Goal: Task Accomplishment & Management: Manage account settings

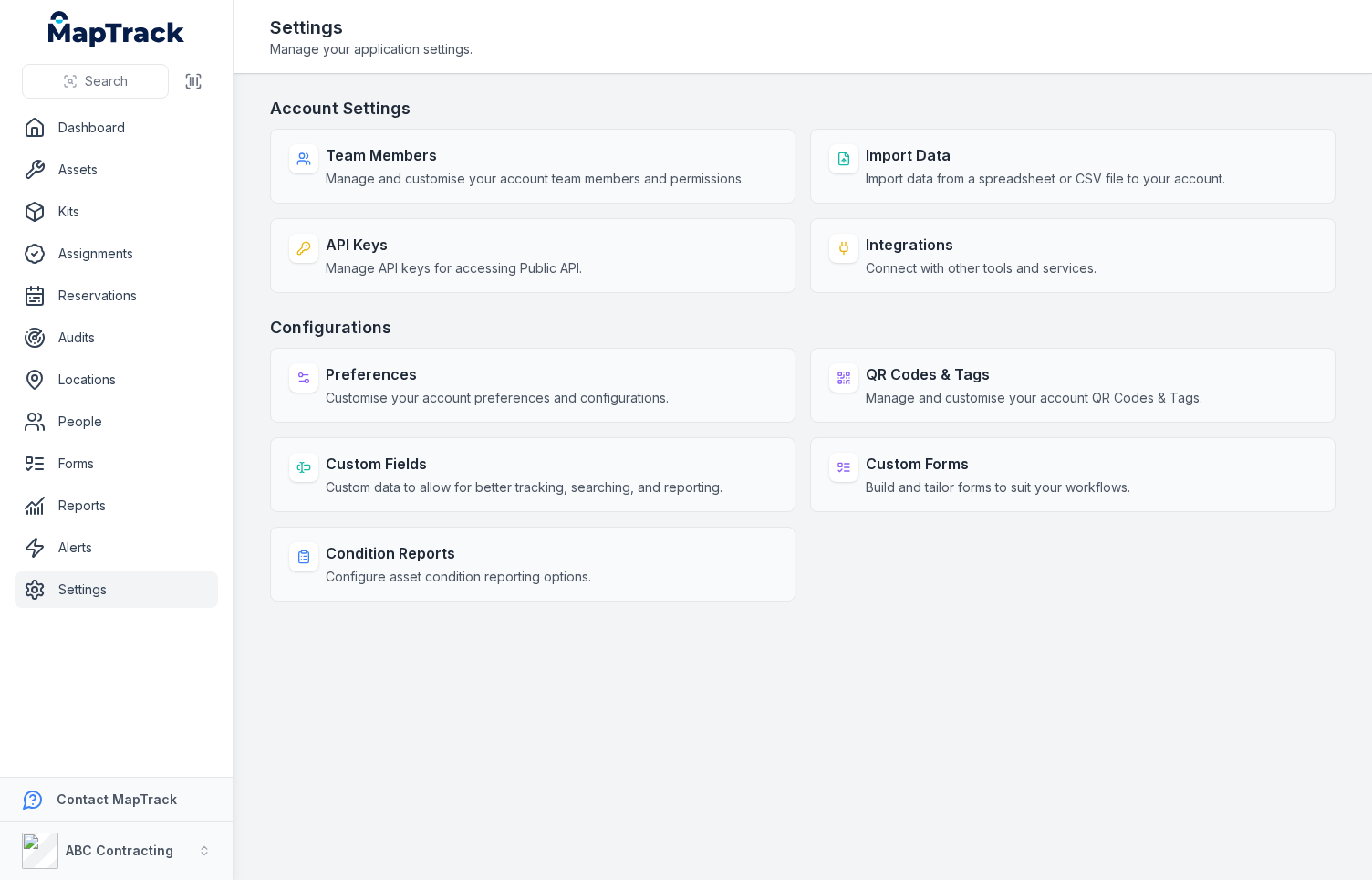
click at [832, 680] on main "Account Settings Team Members Manage and customise your account team members an…" at bounding box center [803, 477] width 1139 height 806
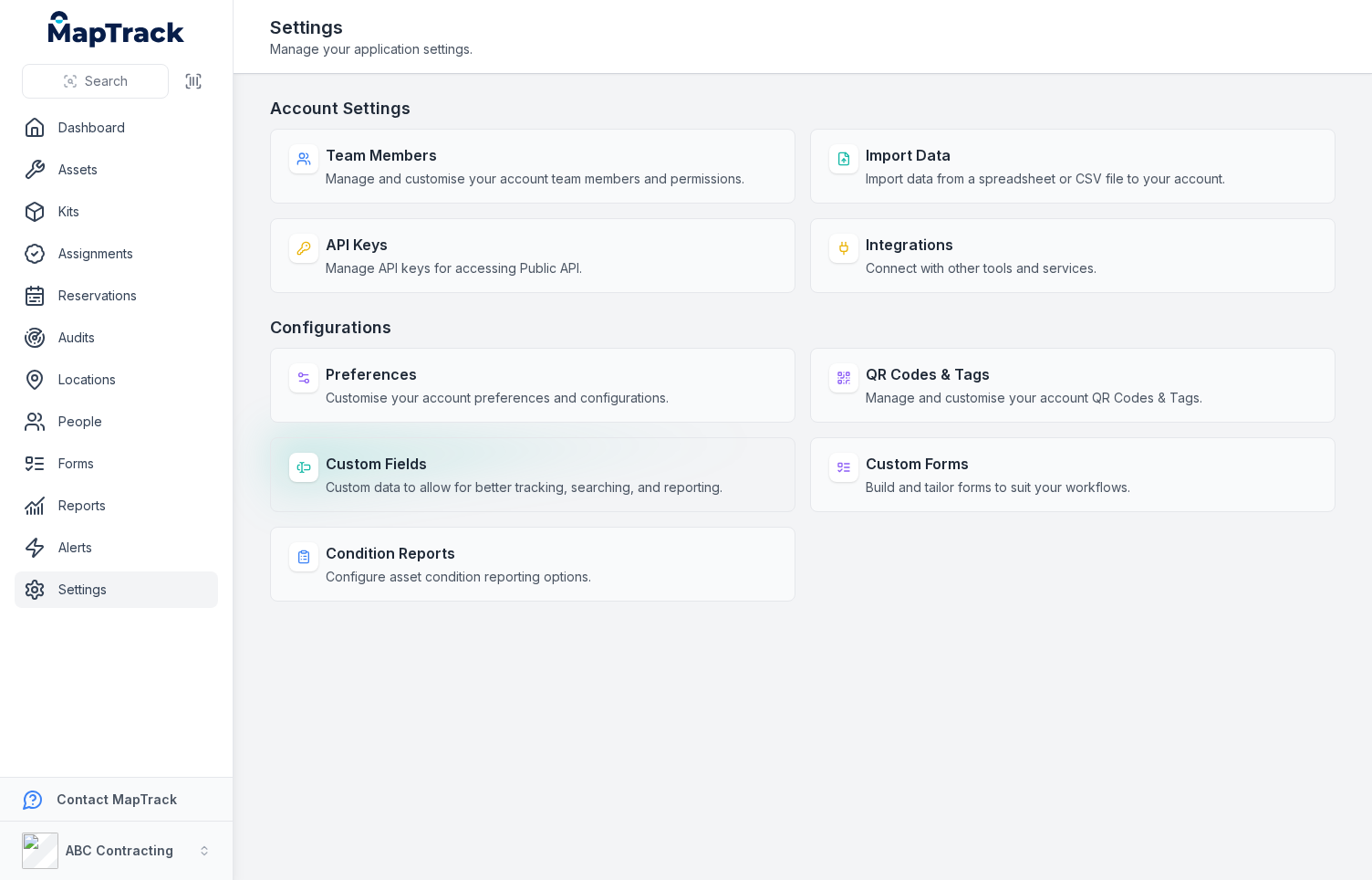
click at [426, 483] on span "Custom data to allow for better tracking, searching, and reporting." at bounding box center [524, 487] width 397 height 18
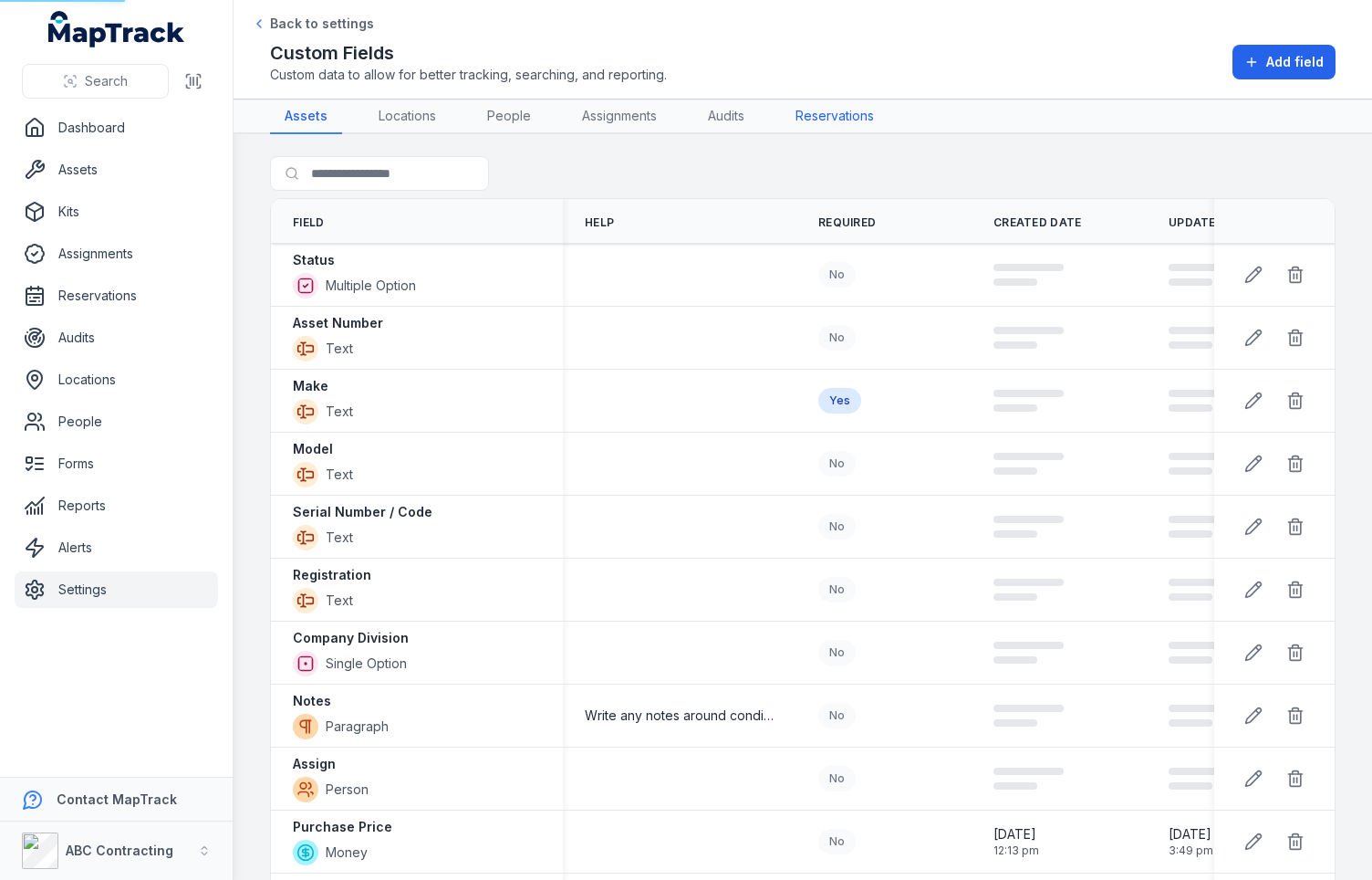
click at [800, 131] on link "Reservations" at bounding box center [834, 116] width 108 height 35
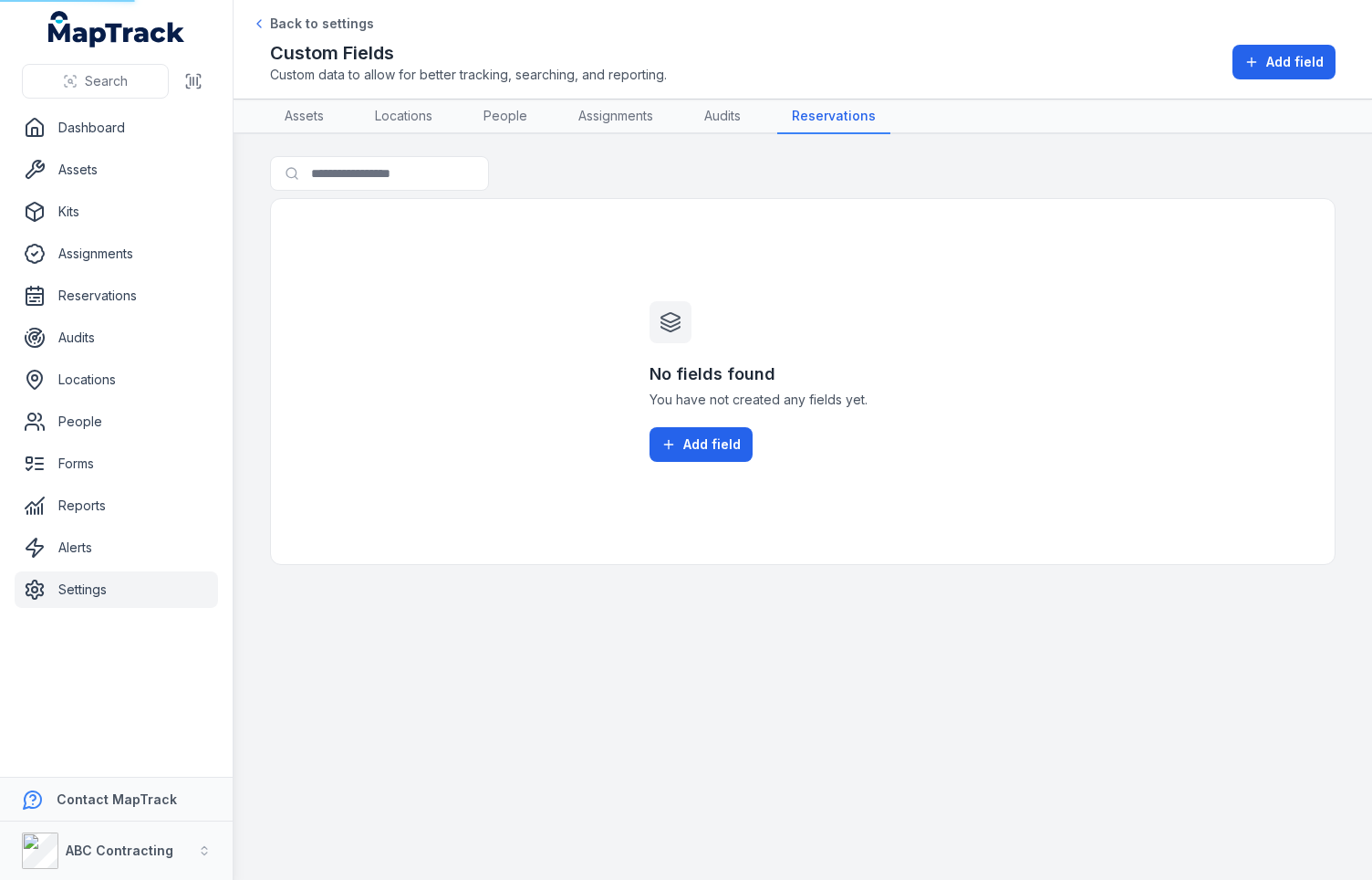
click at [628, 122] on link "Assignments" at bounding box center [615, 116] width 104 height 35
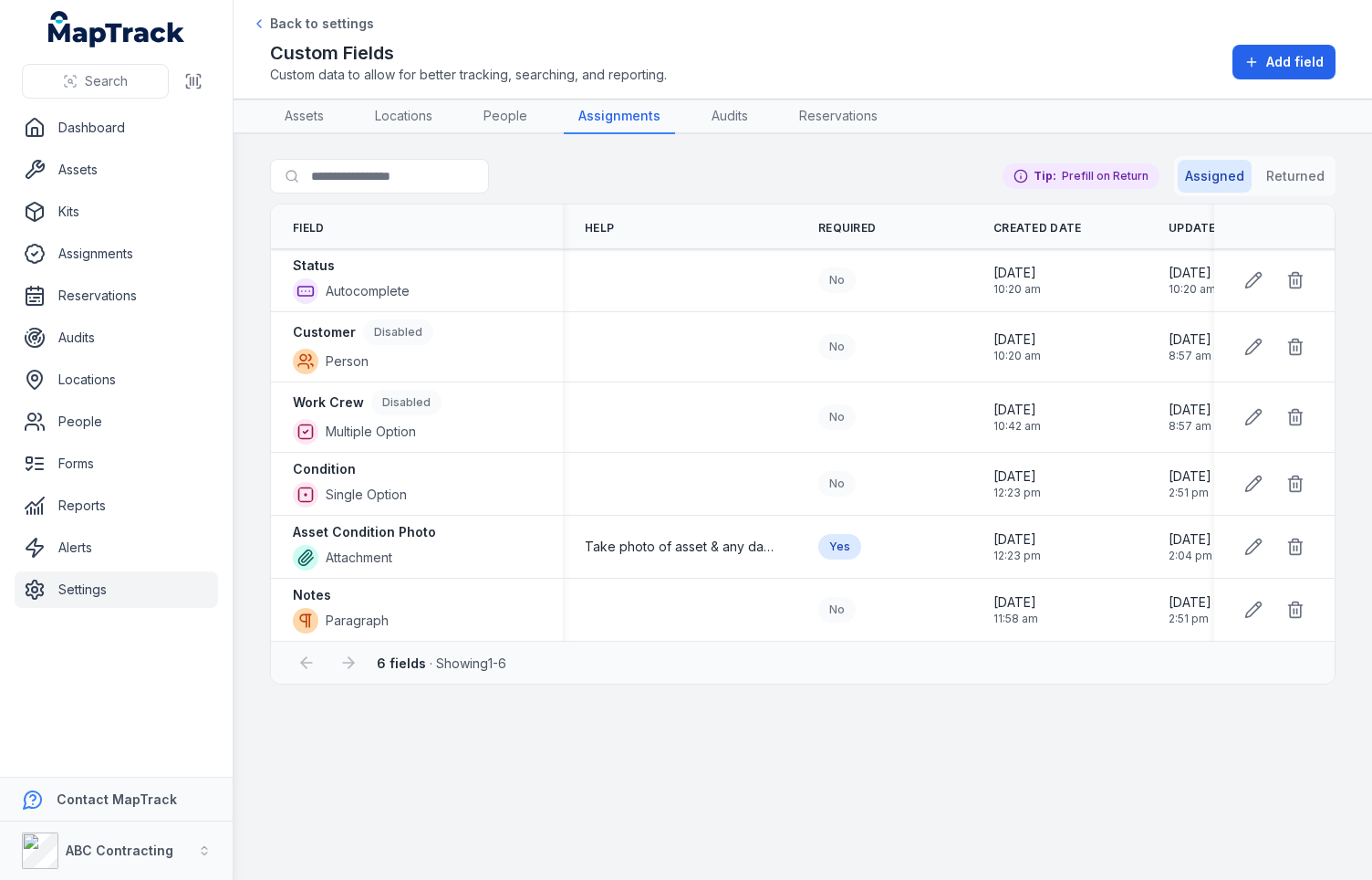
click at [1259, 125] on nav "Assets Locations People Assignments Audits Reservations" at bounding box center [803, 116] width 1066 height 35
click at [95, 456] on link "Forms" at bounding box center [116, 463] width 203 height 37
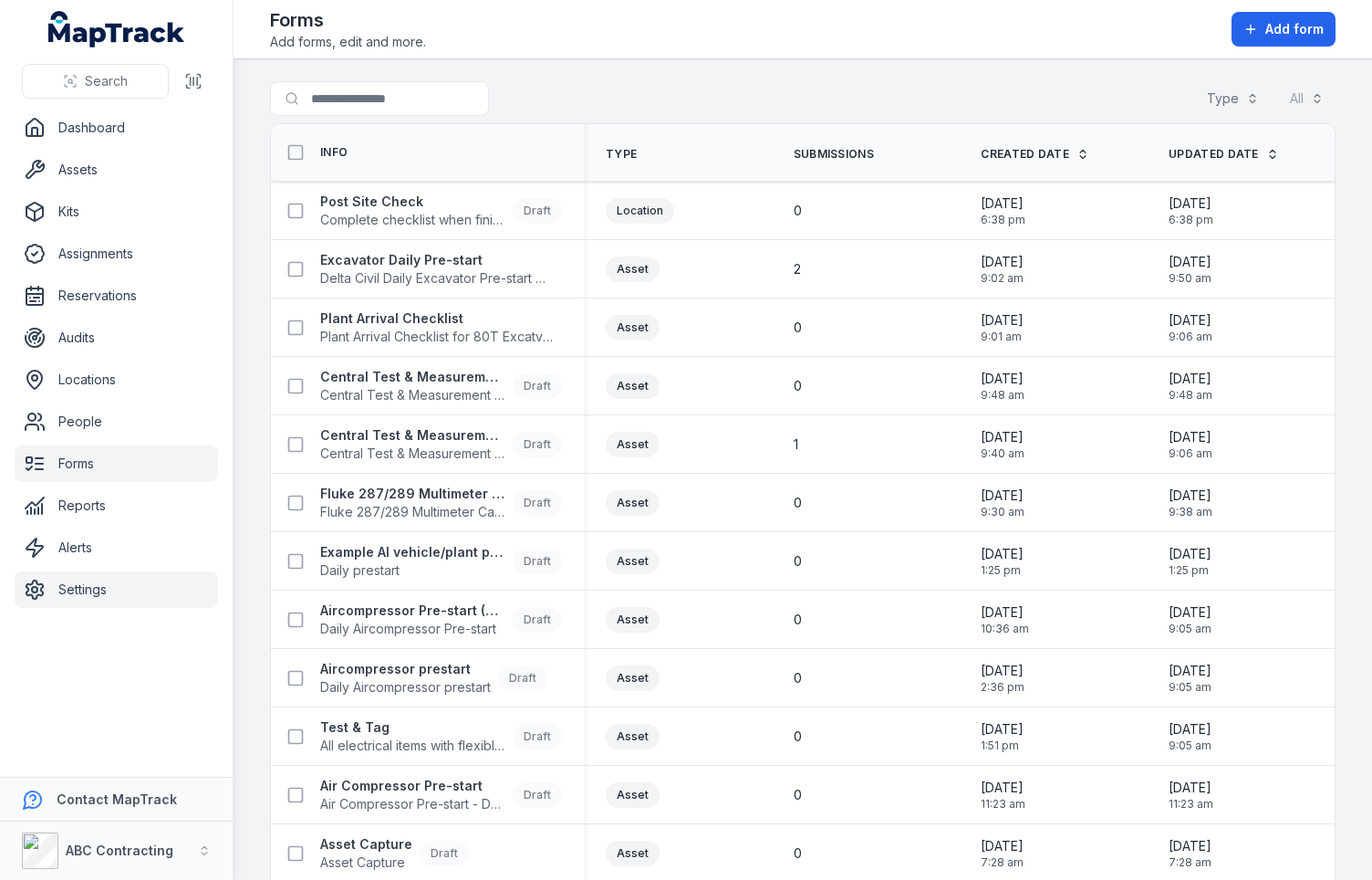
click at [62, 603] on link "Settings" at bounding box center [116, 589] width 203 height 37
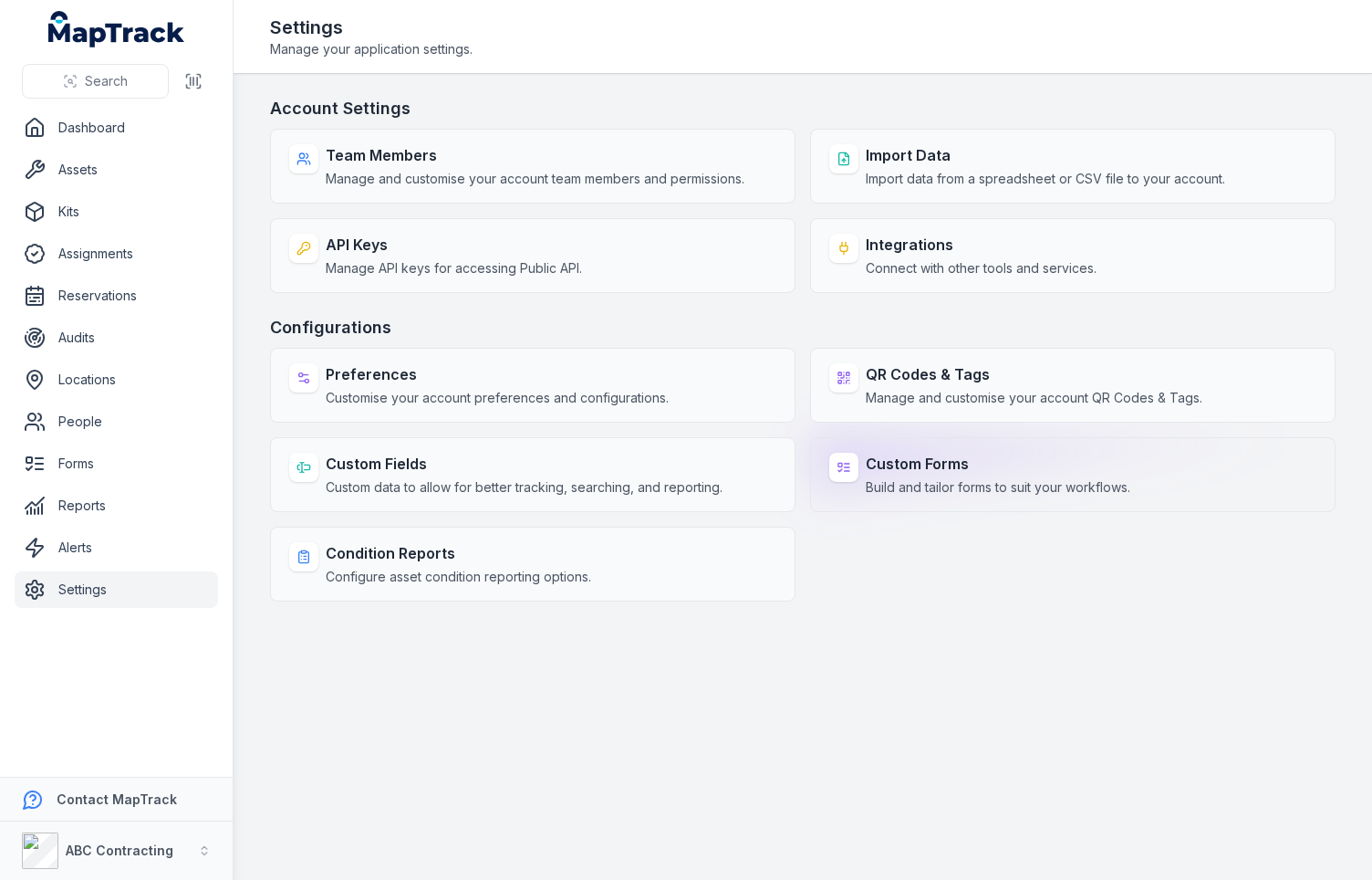
click at [946, 491] on span "Build and tailor forms to suit your workflows." at bounding box center [998, 487] width 265 height 18
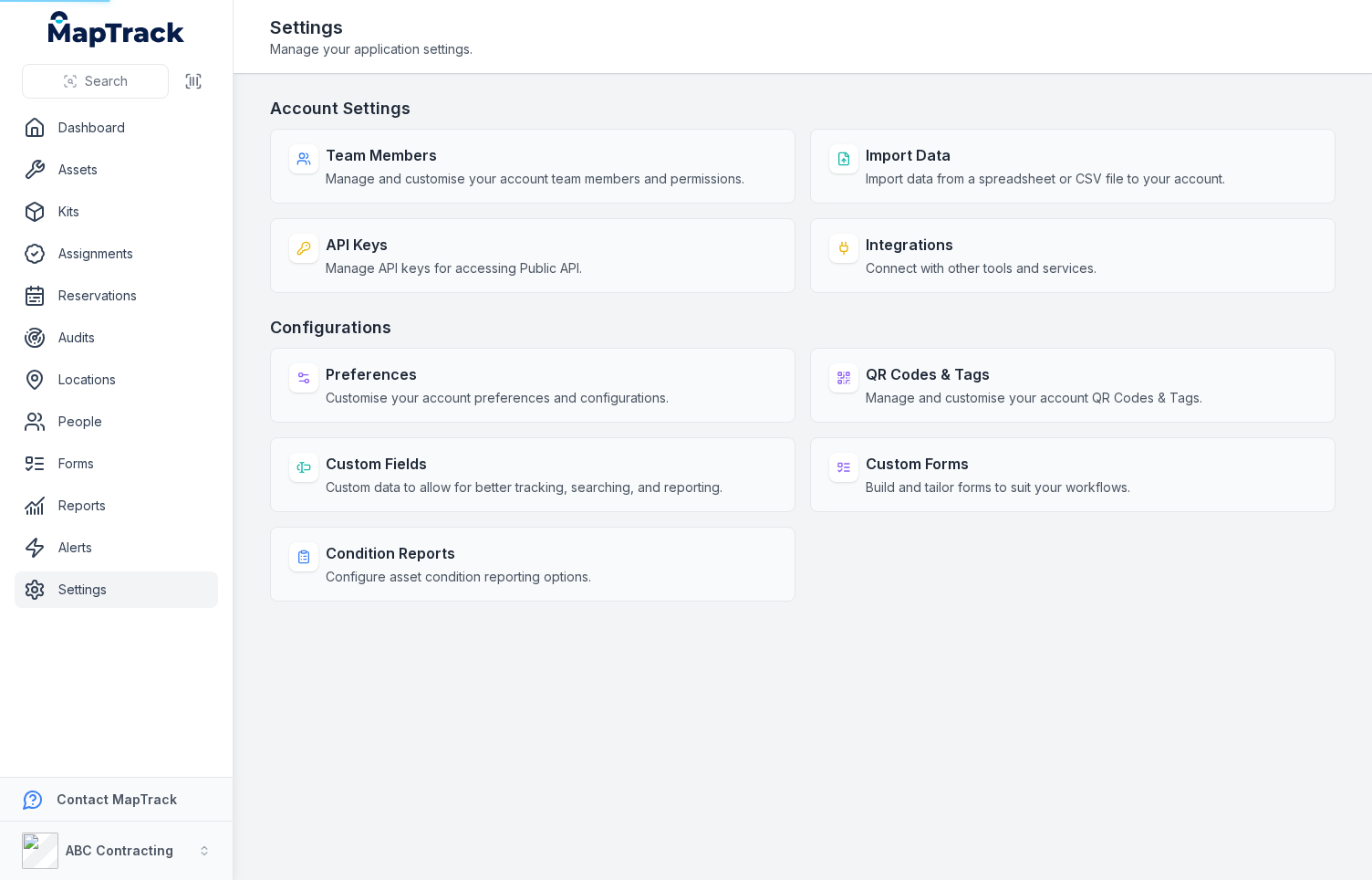
click at [909, 58] on header "Toggle Navigation Settings Manage your application settings." at bounding box center [803, 37] width 1139 height 74
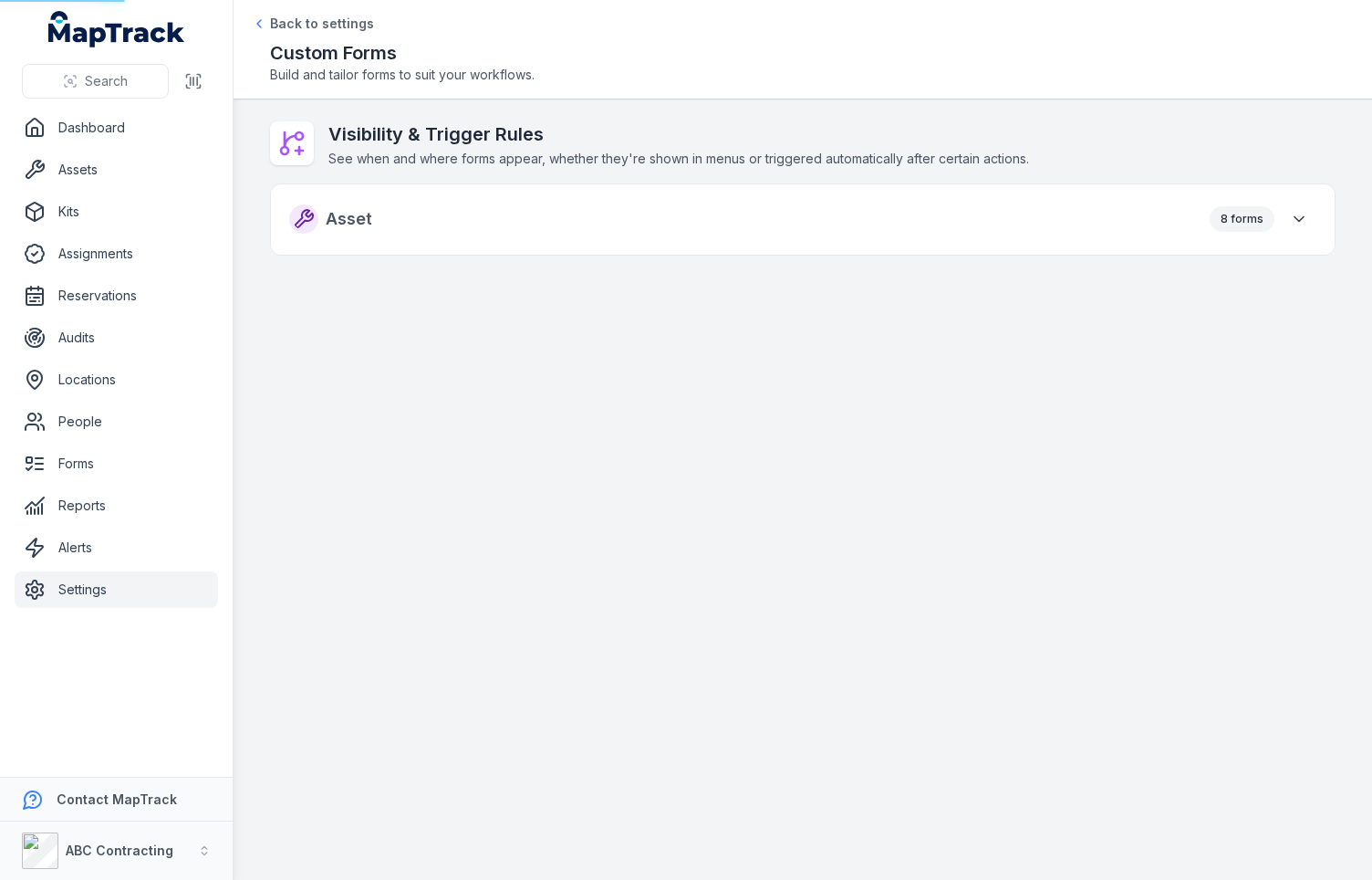
click at [912, 48] on h2 "Custom Forms" at bounding box center [803, 52] width 1066 height 25
click at [1305, 225] on icon "button" at bounding box center [1298, 218] width 18 height 18
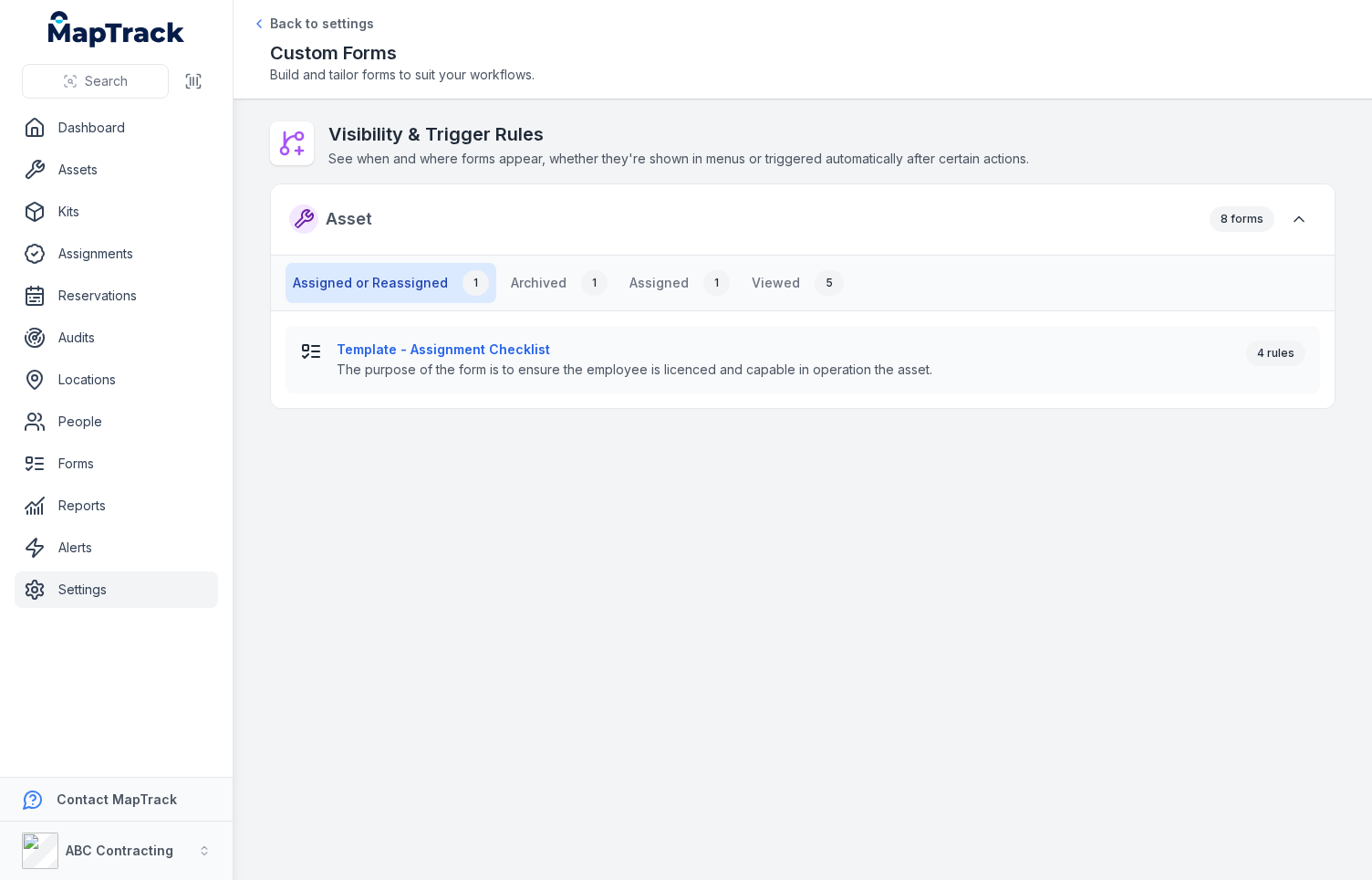
click at [1153, 159] on div "Visibility & Trigger Rules See when and where forms appear, whether they're sho…" at bounding box center [803, 145] width 1066 height 48
click at [704, 283] on div "1" at bounding box center [717, 283] width 26 height 25
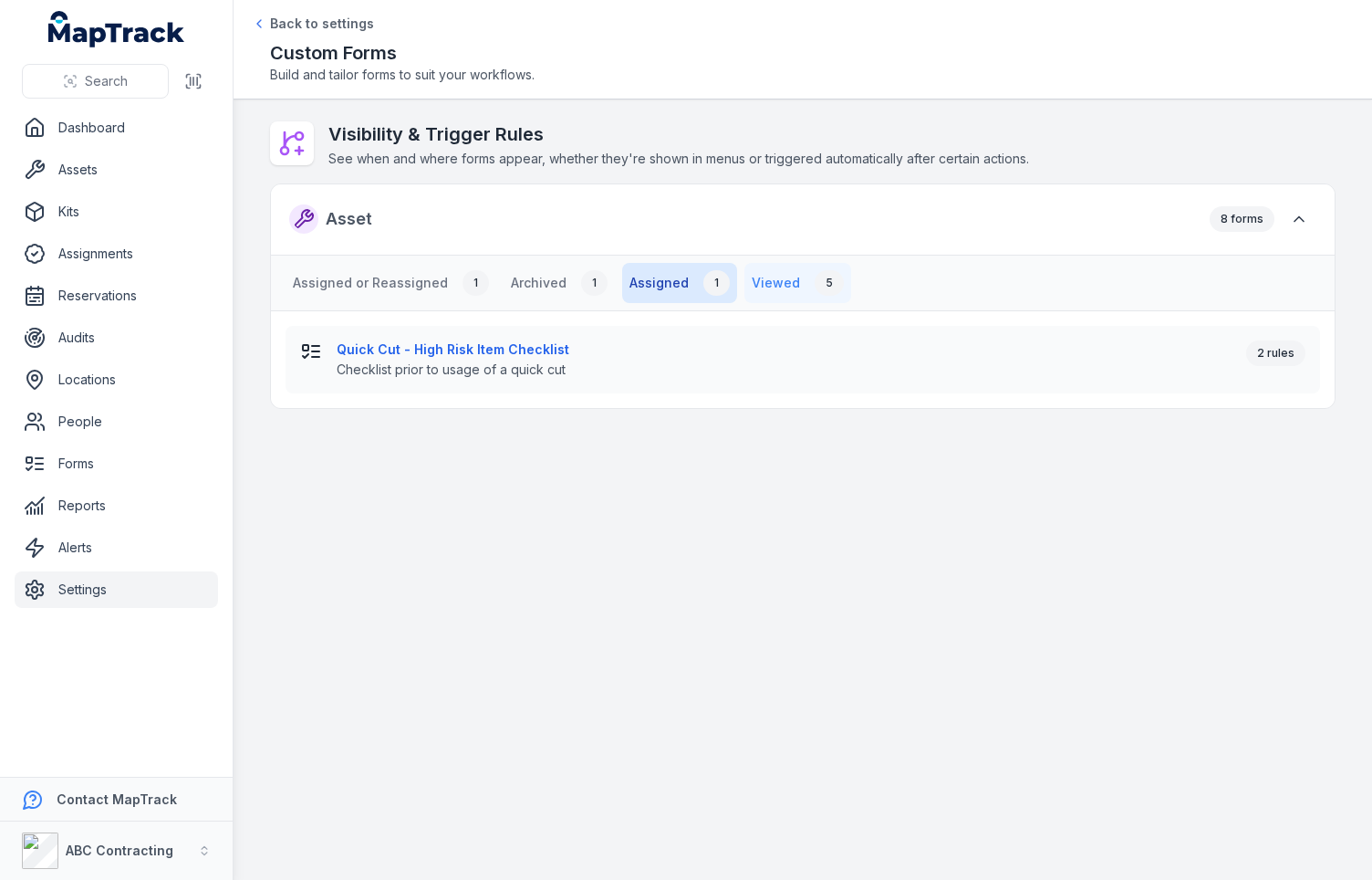
click at [781, 289] on button "Viewed 5" at bounding box center [797, 283] width 107 height 40
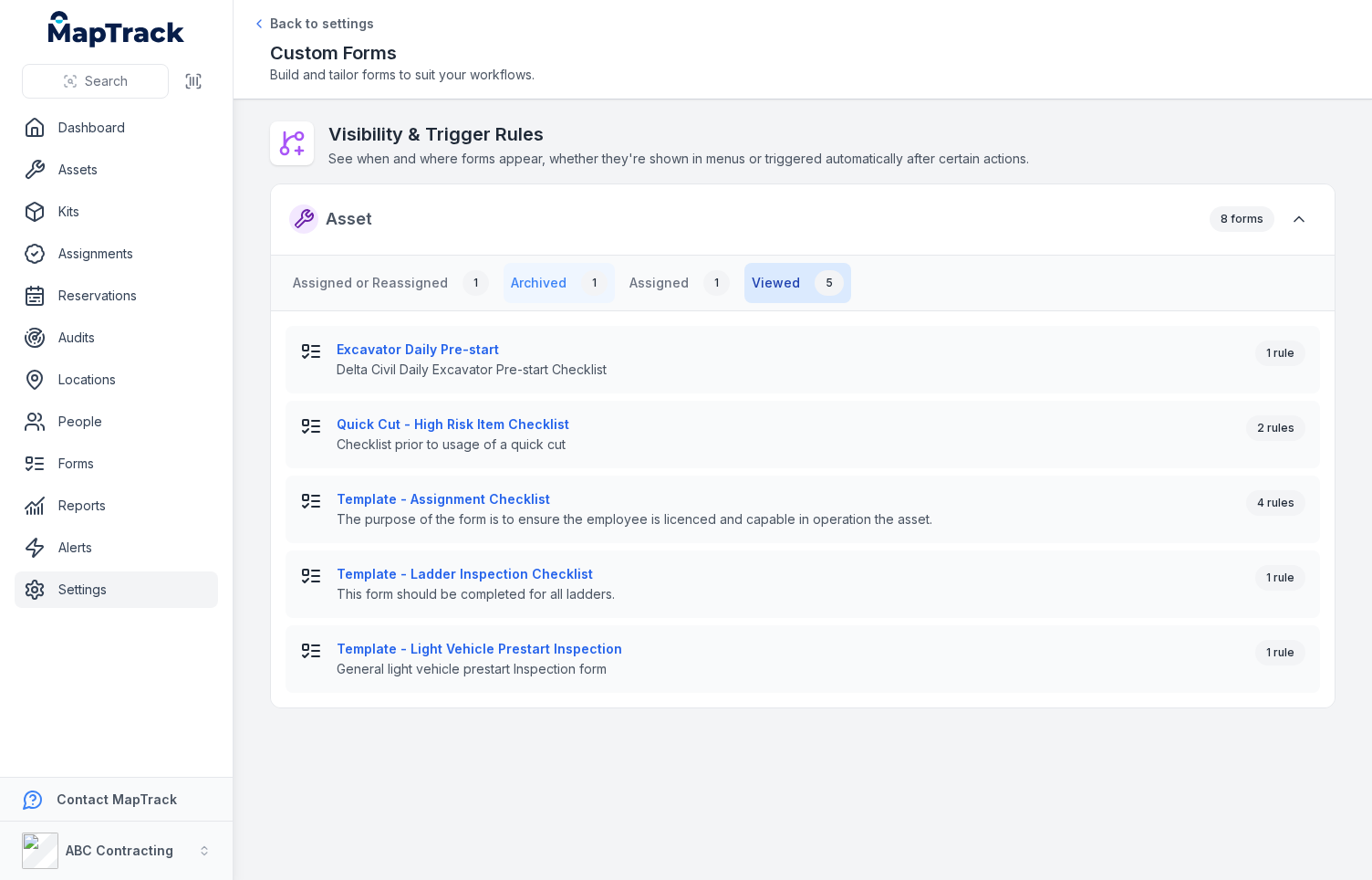
click at [520, 287] on button "Archived 1" at bounding box center [559, 283] width 111 height 40
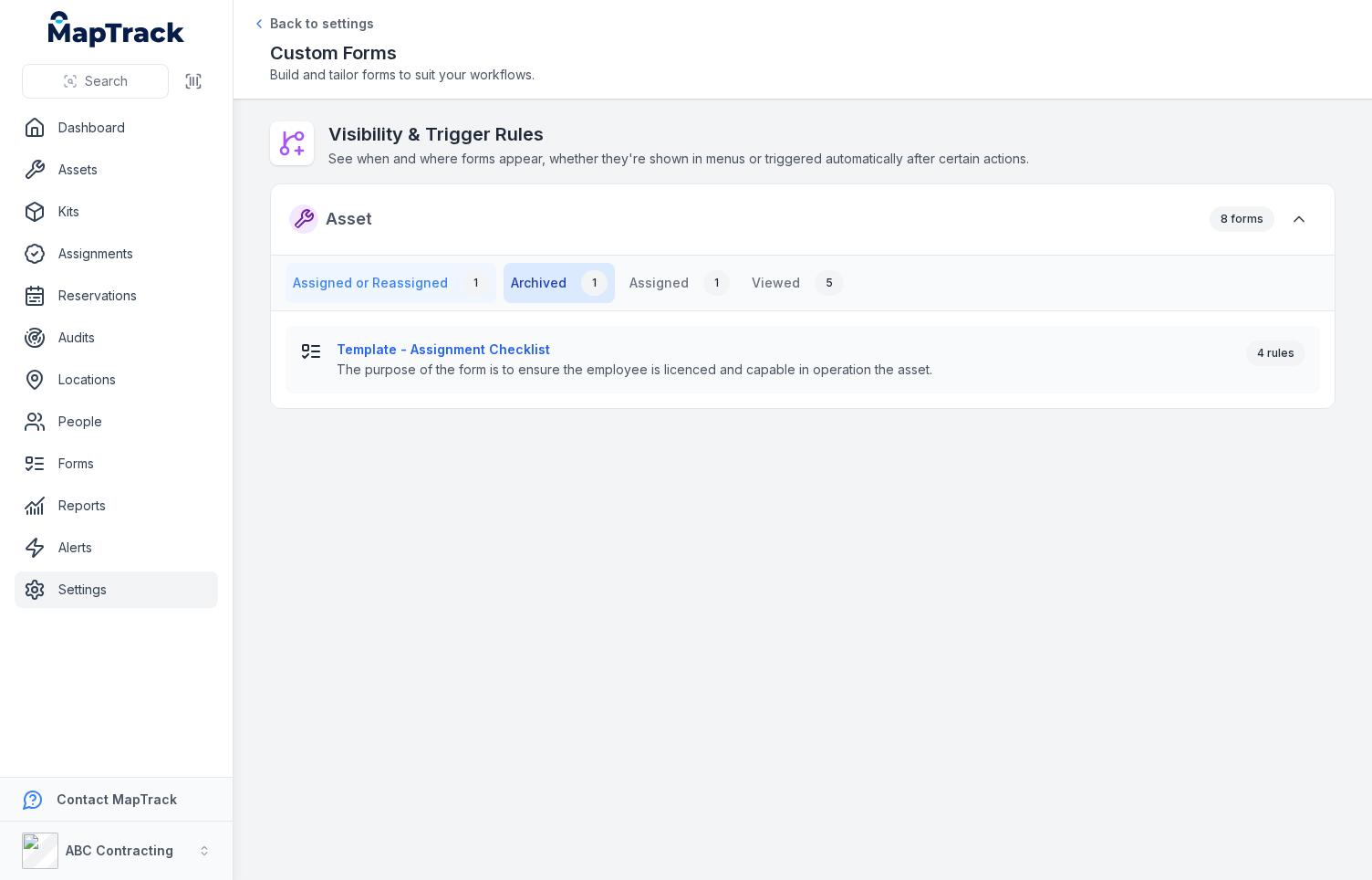
click at [430, 286] on button "Assigned or Reassigned 1" at bounding box center [390, 283] width 211 height 40
click at [564, 227] on div "Asset 8 forms" at bounding box center [803, 219] width 1064 height 72
click at [537, 275] on button "Archived 1" at bounding box center [559, 283] width 111 height 40
click at [542, 227] on div "Asset 8 forms" at bounding box center [803, 219] width 1064 height 72
click at [504, 138] on h2 "Visibility & Trigger Rules" at bounding box center [679, 134] width 701 height 25
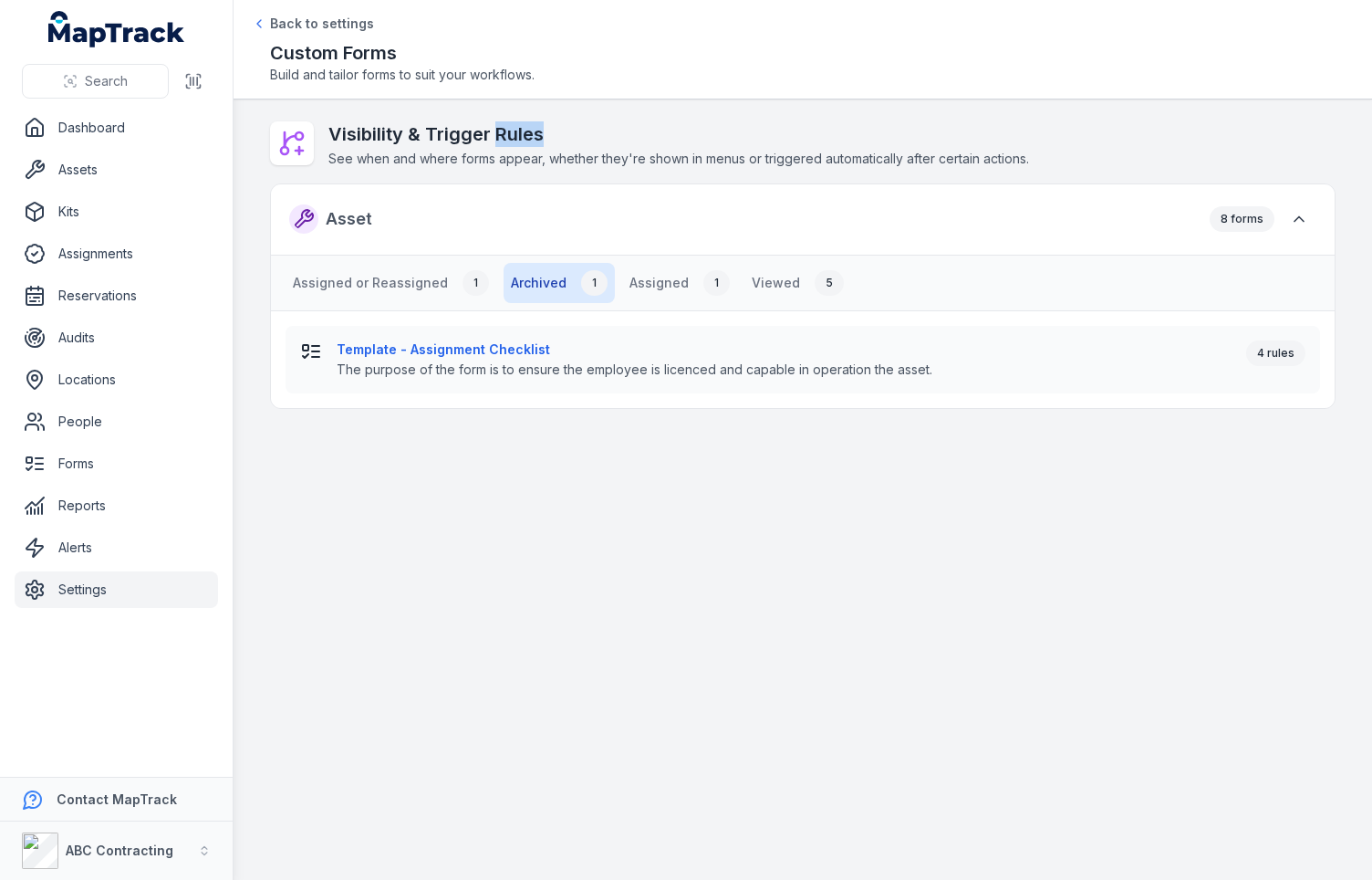
click at [504, 138] on h2 "Visibility & Trigger Rules" at bounding box center [679, 134] width 701 height 25
click at [460, 132] on h2 "Visibility & Trigger Rules" at bounding box center [679, 134] width 701 height 25
click at [637, 141] on h2 "Visibility & Trigger Rules" at bounding box center [679, 134] width 701 height 25
click at [743, 53] on h2 "Custom Forms" at bounding box center [803, 52] width 1066 height 25
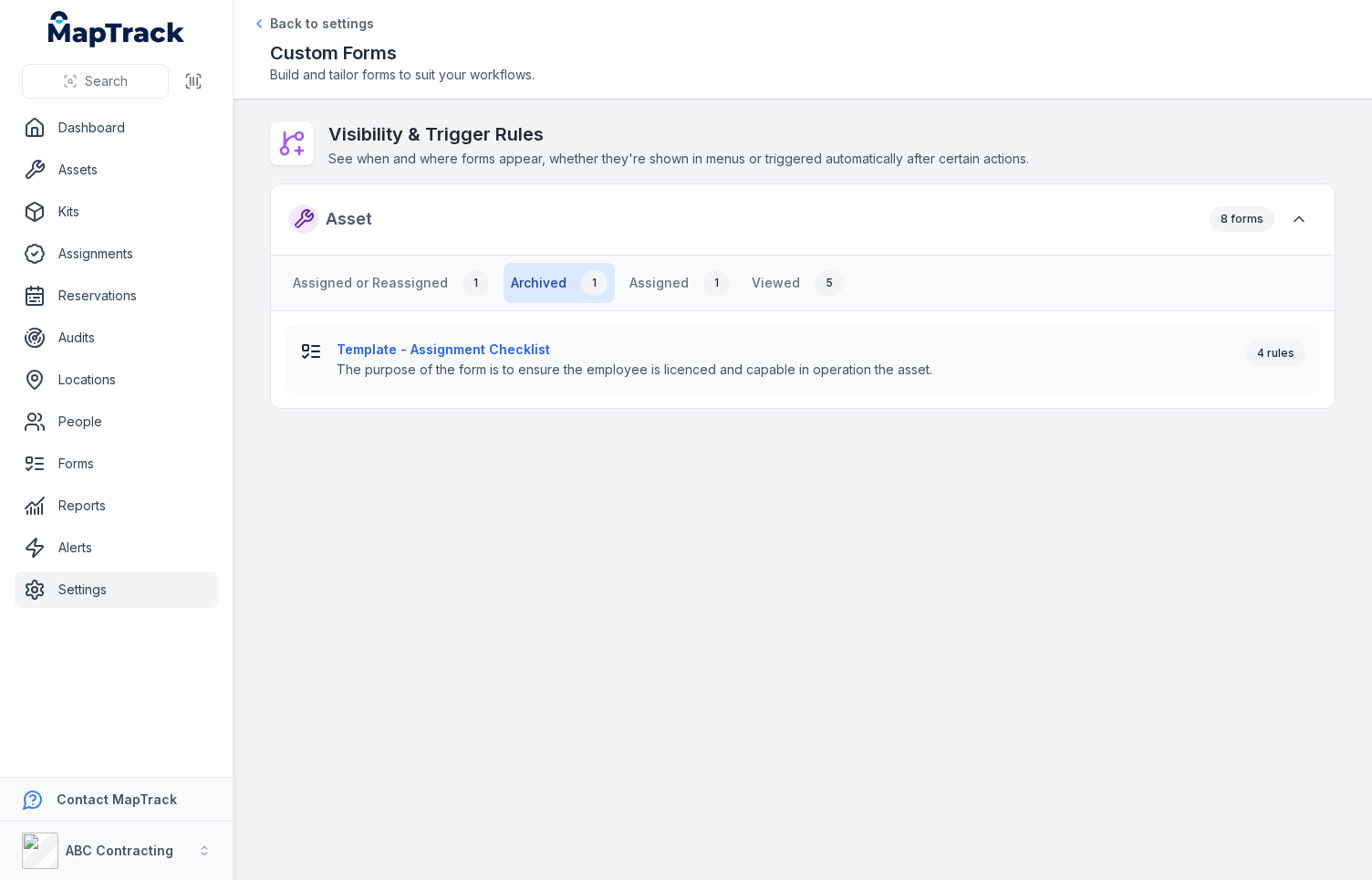
click at [822, 80] on span "Build and tailor forms to suit your workflows." at bounding box center [803, 74] width 1066 height 18
click at [1016, 209] on div "Asset 8 forms" at bounding box center [803, 219] width 1064 height 72
click at [876, 185] on div "Asset 8 forms" at bounding box center [803, 219] width 1064 height 72
click at [78, 369] on link "Locations" at bounding box center [116, 379] width 203 height 37
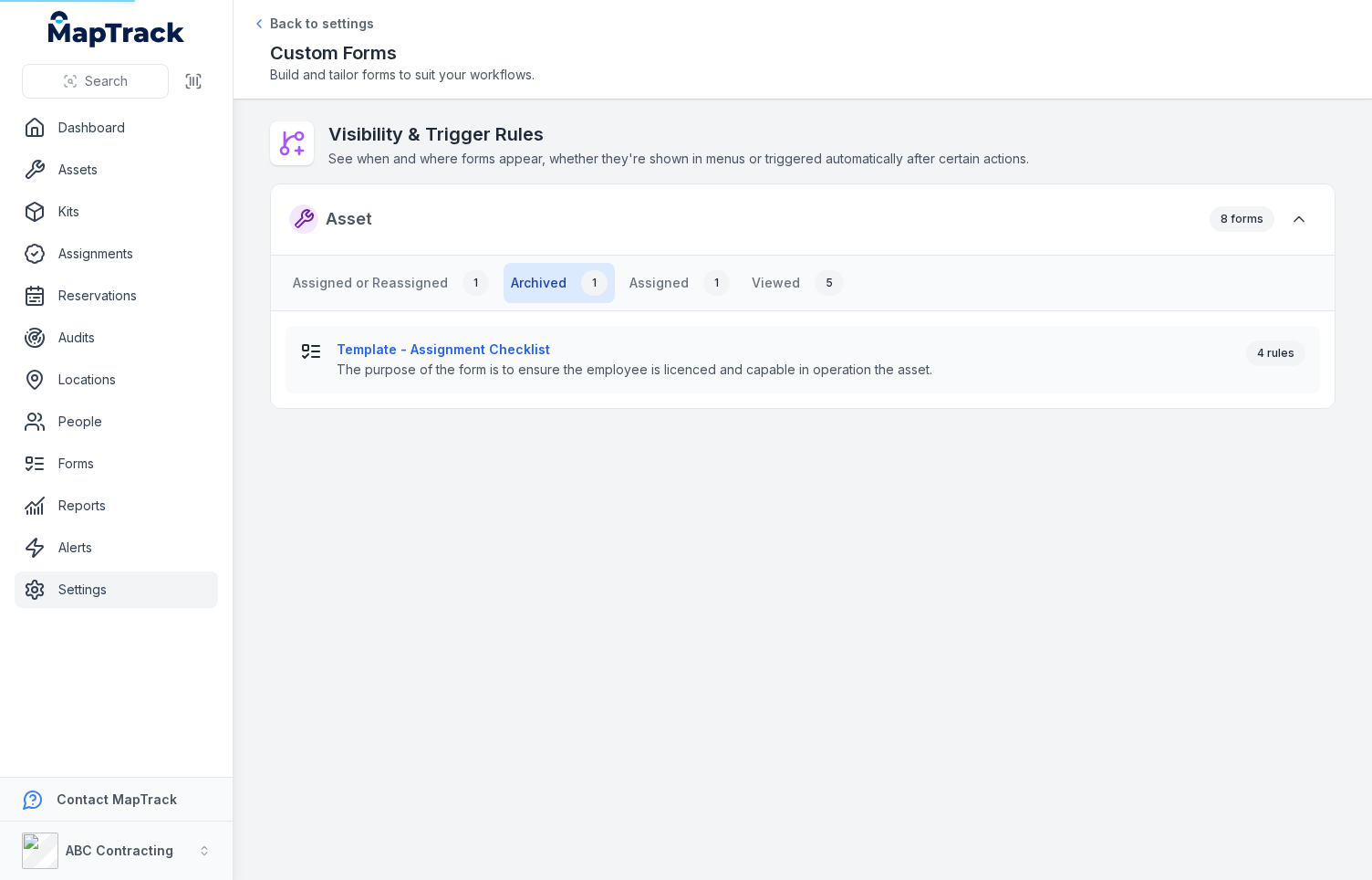
click at [252, 280] on main "Visibility & Trigger Rules See when and where forms appear, whether they're sho…" at bounding box center [803, 490] width 1139 height 781
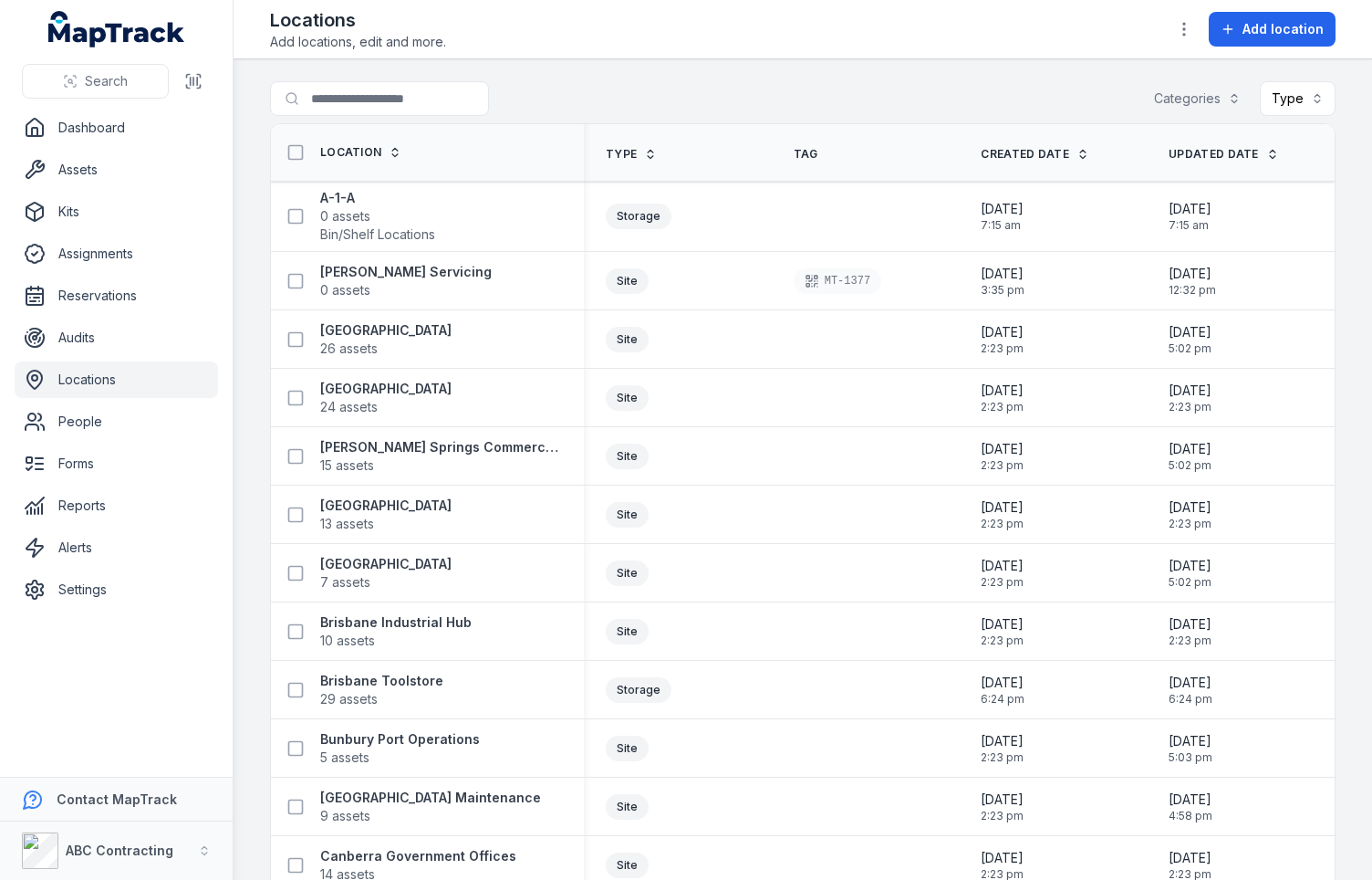
click at [247, 274] on main "Search for locations Categories Type Location Type Tag Created Date Updated Dat…" at bounding box center [803, 469] width 1139 height 820
click at [358, 340] on span "26 assets" at bounding box center [348, 348] width 57 height 18
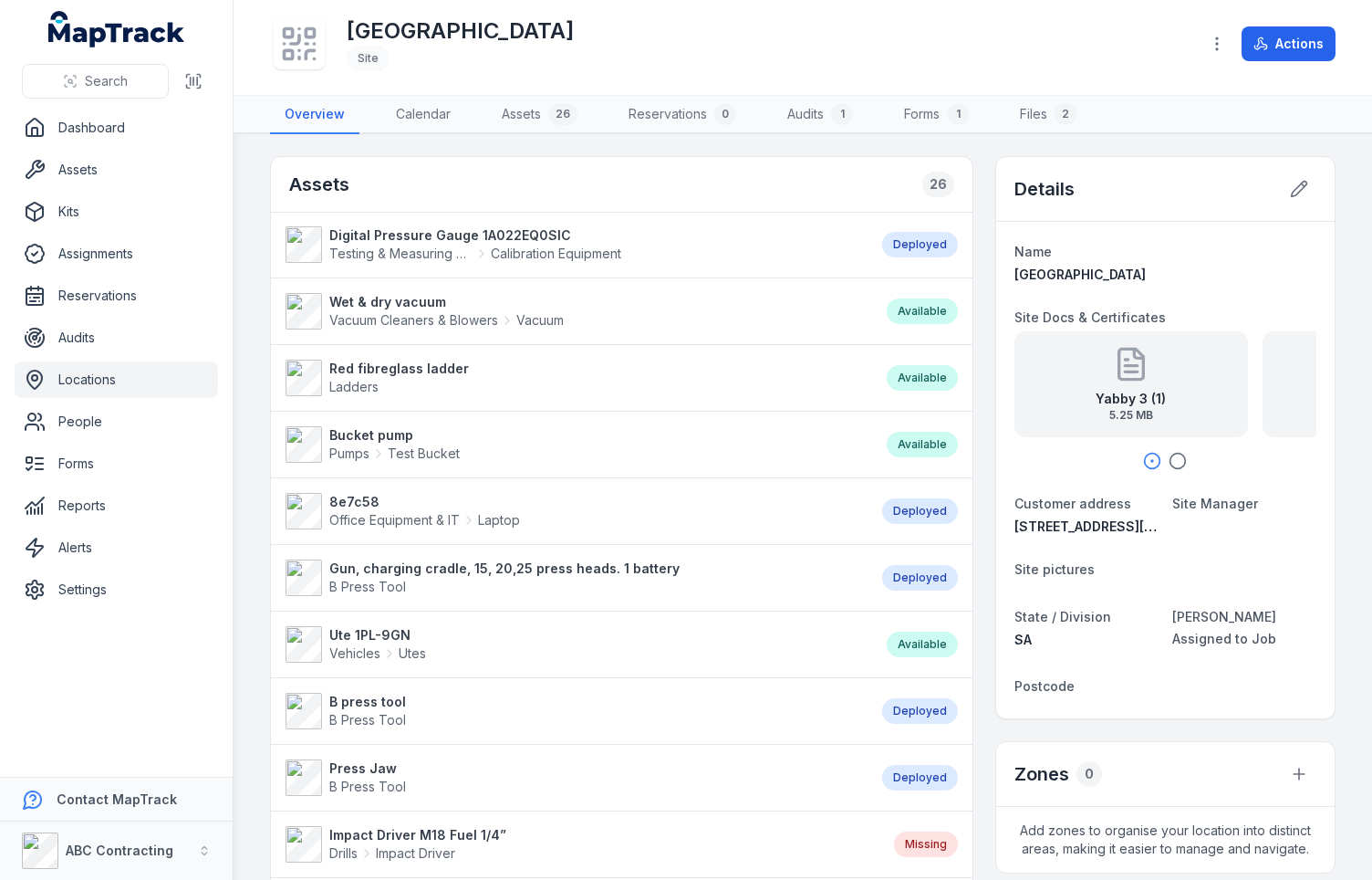
click at [608, 182] on div "Assets 26" at bounding box center [622, 184] width 702 height 55
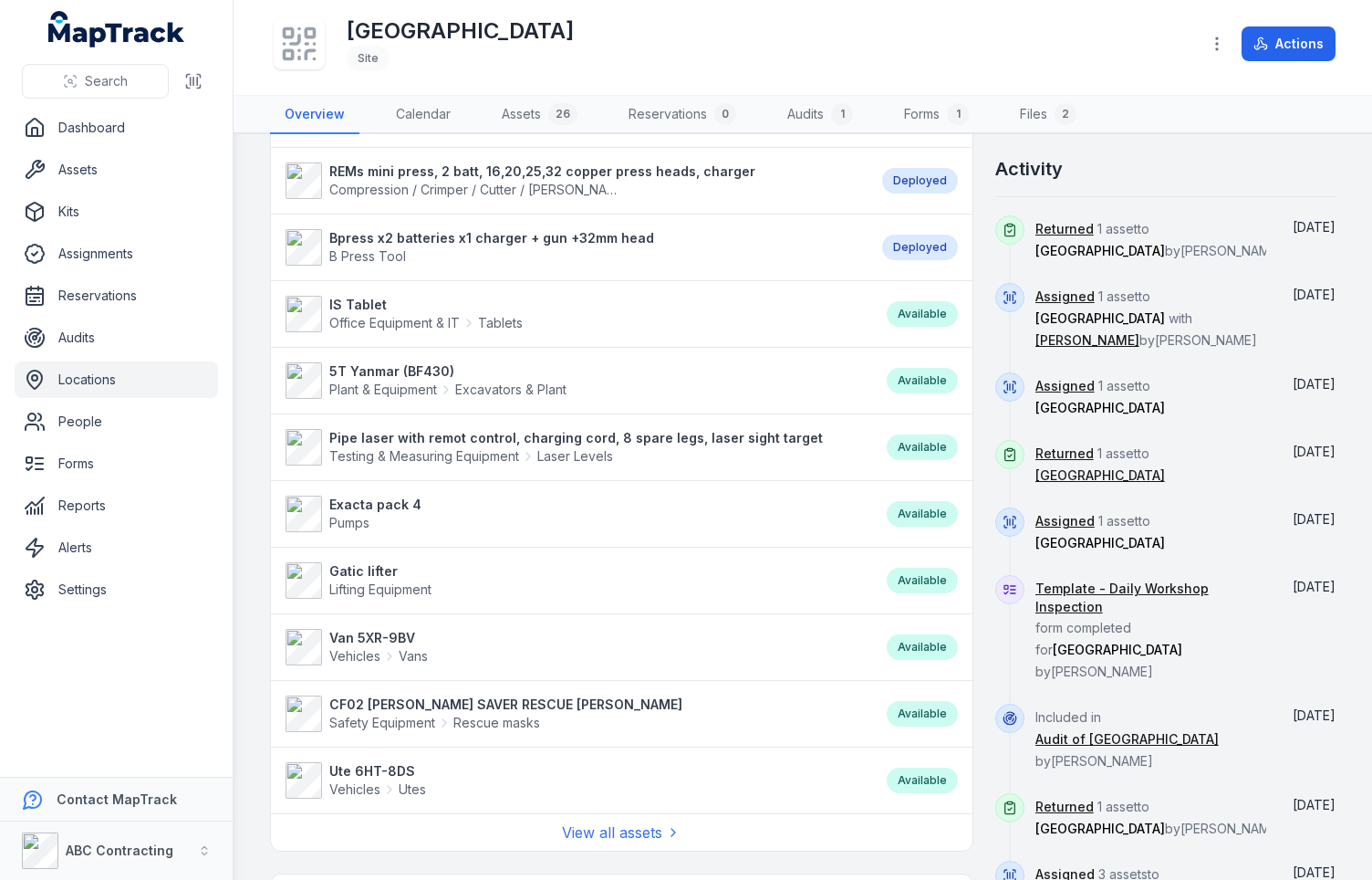
scroll to position [1206, 0]
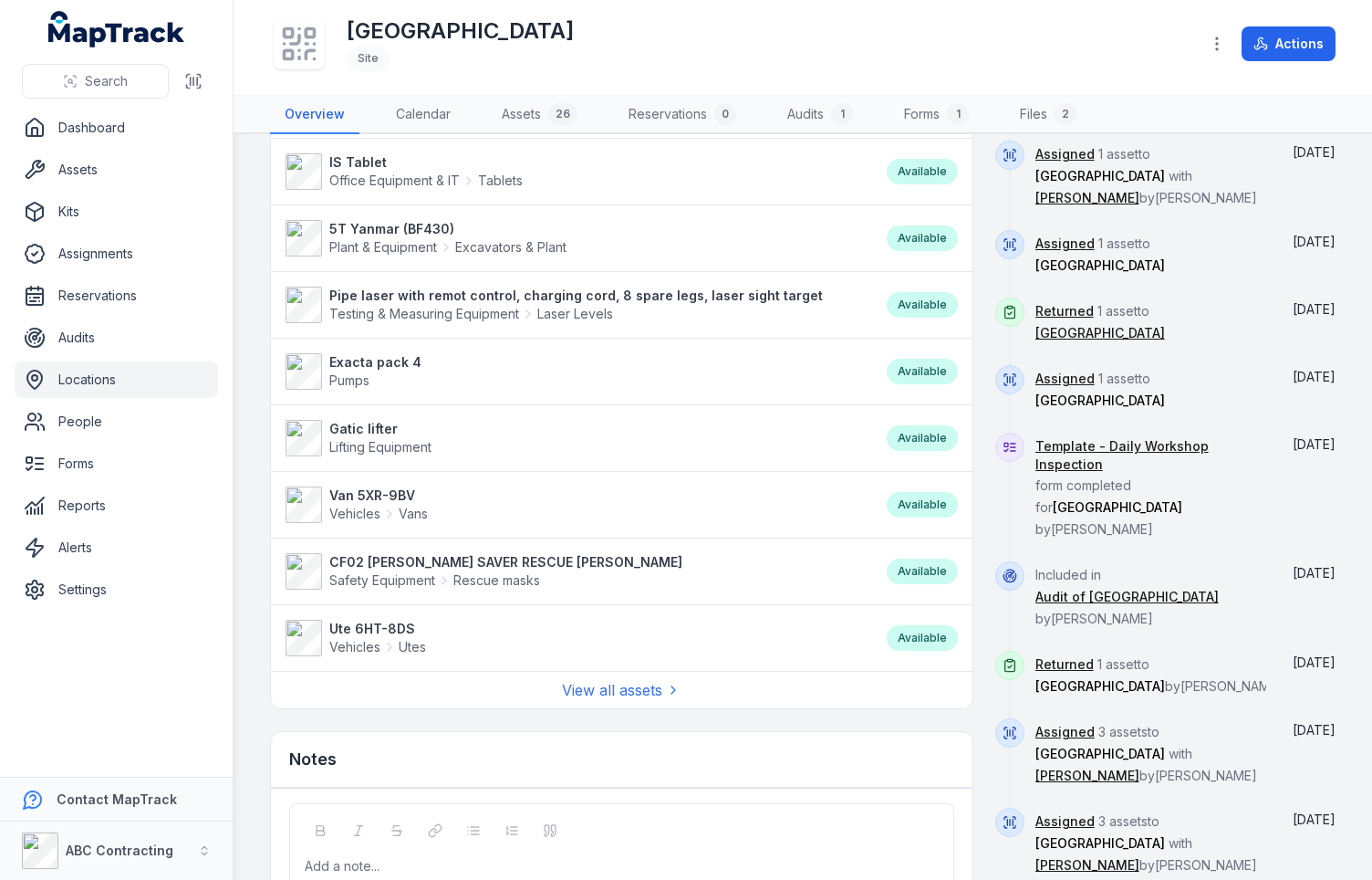
click at [996, 315] on div at bounding box center [1010, 312] width 29 height 29
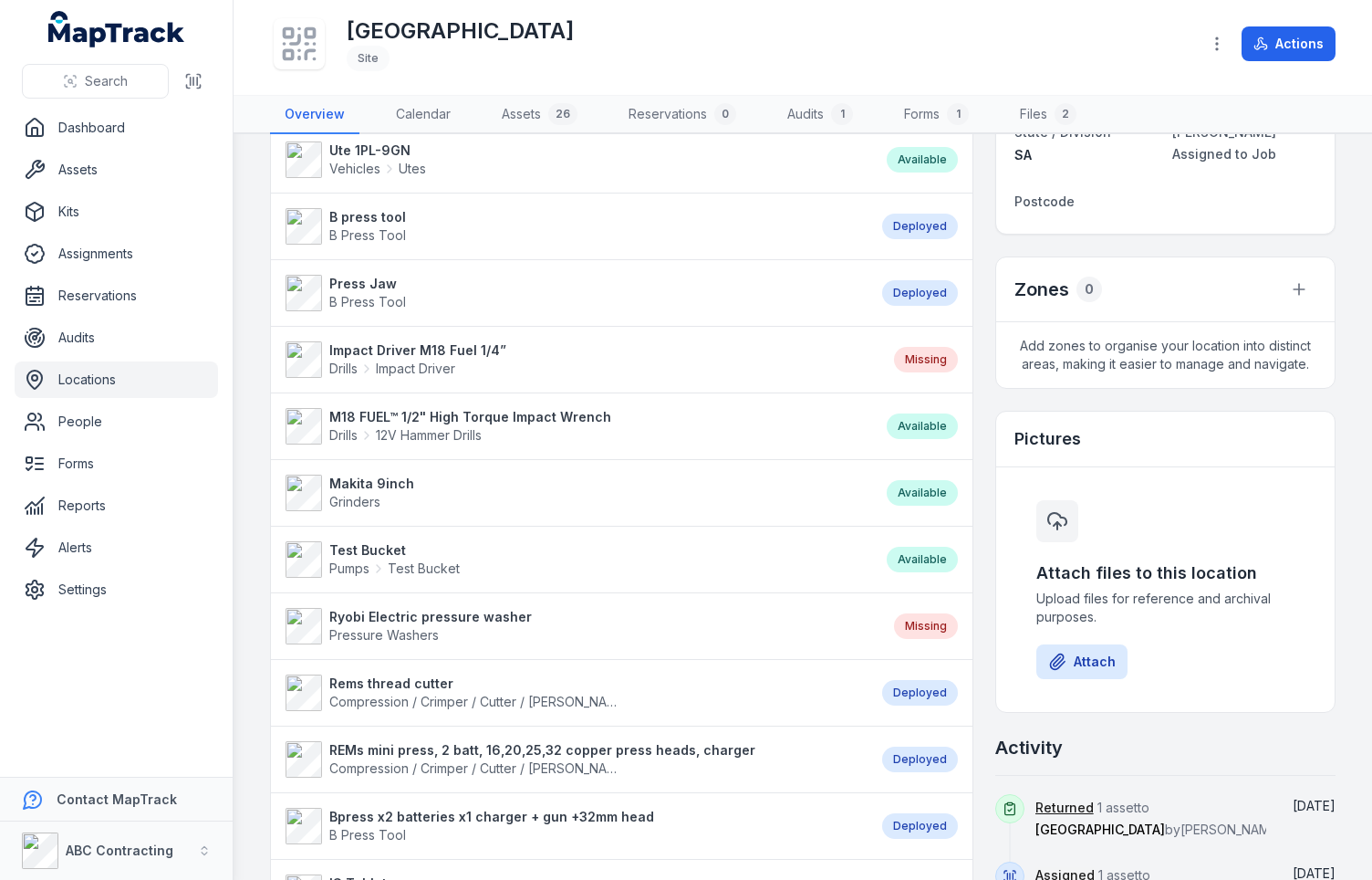
scroll to position [0, 0]
